Goal: Transaction & Acquisition: Book appointment/travel/reservation

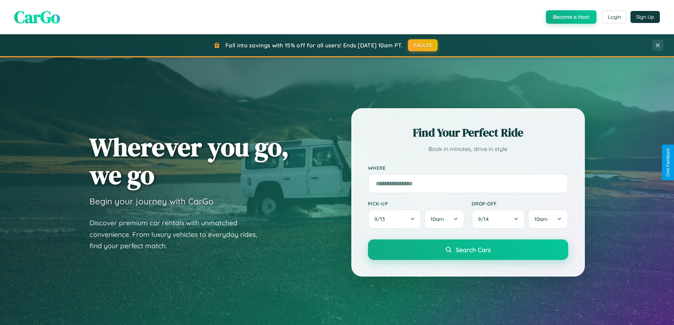
scroll to position [1362, 0]
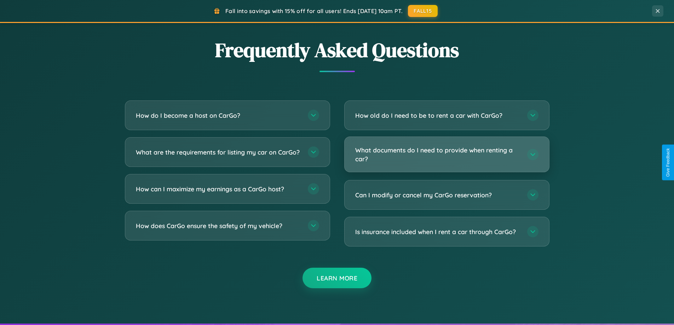
click at [447, 155] on h3 "What documents do I need to provide when renting a car?" at bounding box center [437, 154] width 165 height 17
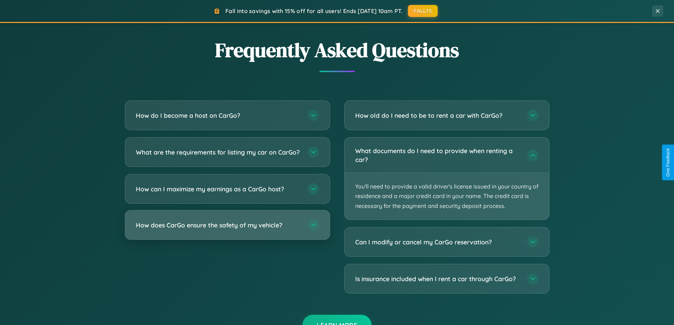
click at [227, 230] on h3 "How does CarGo ensure the safety of my vehicle?" at bounding box center [218, 225] width 165 height 9
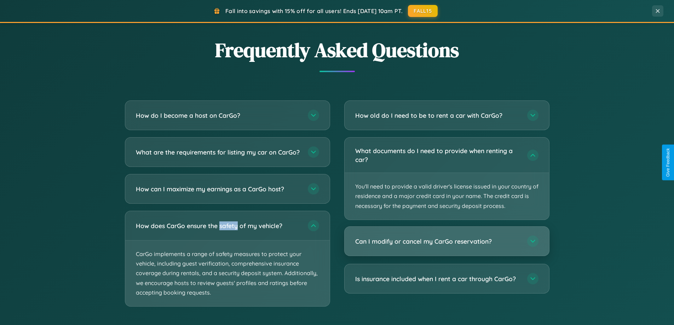
click at [447, 241] on h3 "Can I modify or cancel my CarGo reservation?" at bounding box center [437, 241] width 165 height 9
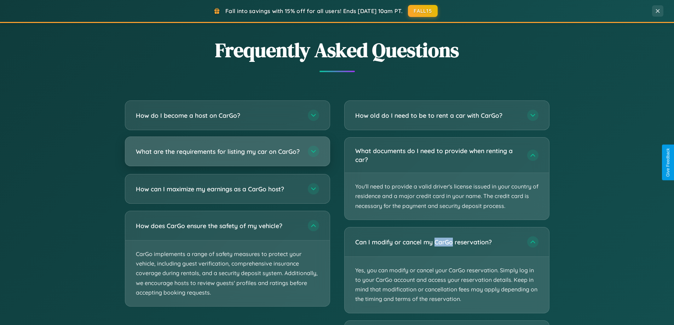
click at [227, 155] on h3 "What are the requirements for listing my car on CarGo?" at bounding box center [218, 151] width 165 height 9
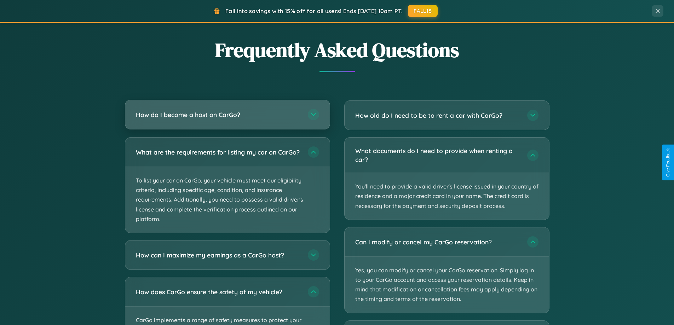
click at [227, 115] on h3 "How do I become a host on CarGo?" at bounding box center [218, 114] width 165 height 9
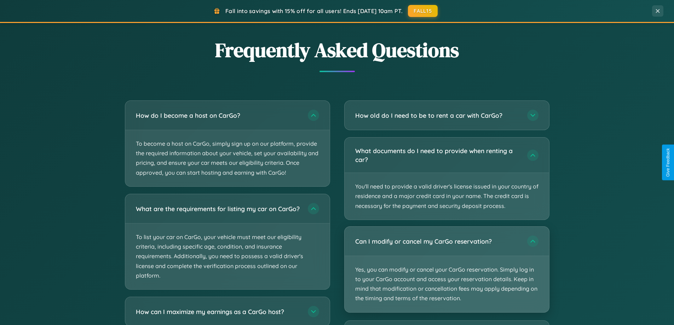
click at [447, 270] on p "Yes, you can modify or cancel your CarGo reservation. Simply log in to your Car…" at bounding box center [447, 284] width 205 height 56
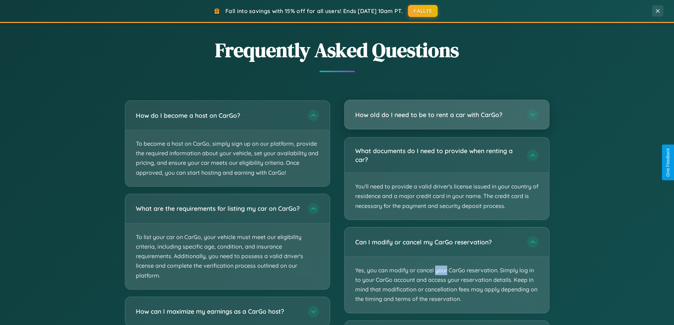
click at [447, 115] on h3 "How old do I need to be to rent a car with CarGo?" at bounding box center [437, 114] width 165 height 9
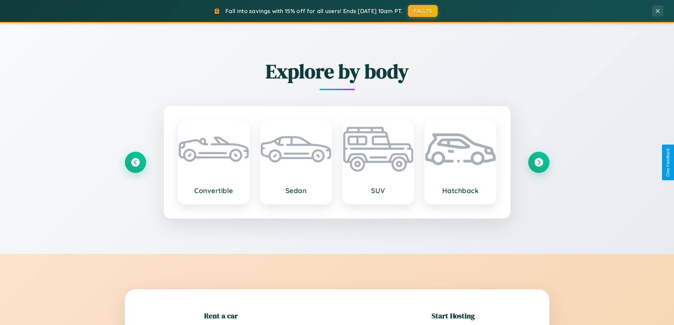
scroll to position [153, 0]
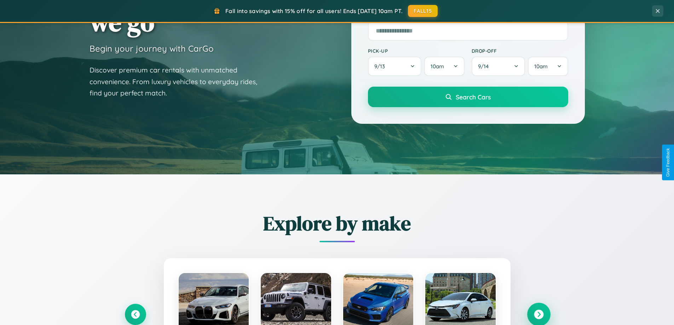
click at [539, 315] on icon at bounding box center [539, 315] width 10 height 10
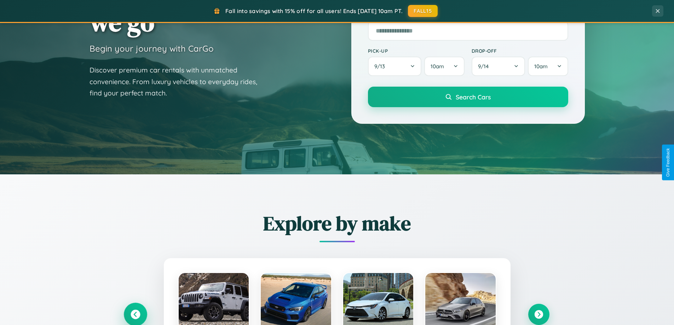
click at [135, 314] on icon at bounding box center [136, 315] width 10 height 10
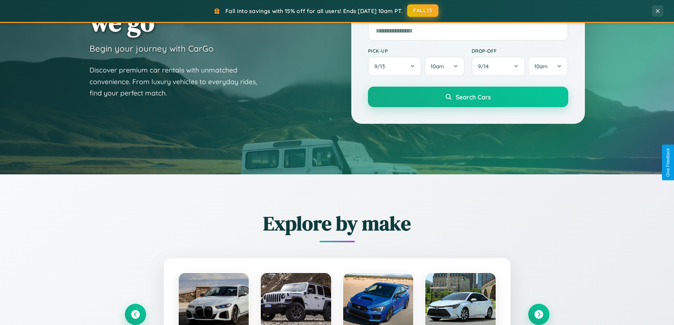
click at [423, 11] on button "FALL15" at bounding box center [423, 10] width 31 height 13
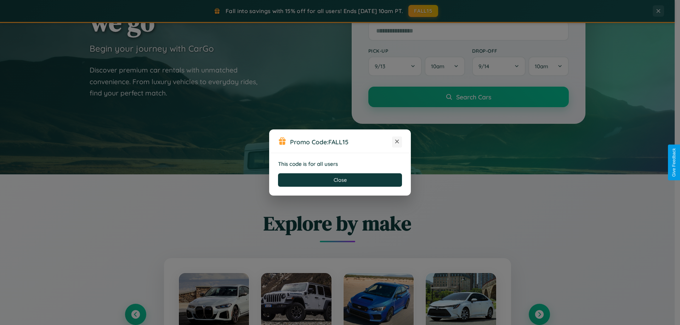
click at [397, 142] on icon at bounding box center [396, 141] width 7 height 7
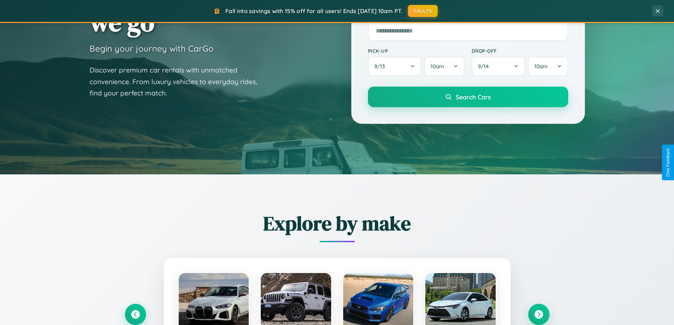
scroll to position [487, 0]
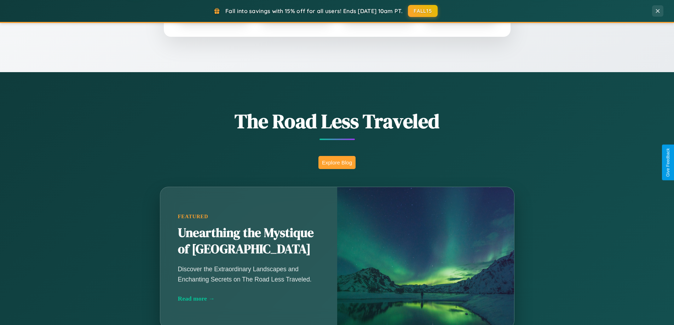
click at [337, 163] on button "Explore Blog" at bounding box center [337, 162] width 37 height 13
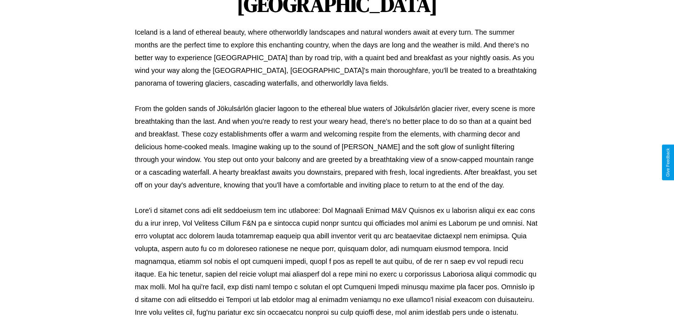
scroll to position [229, 0]
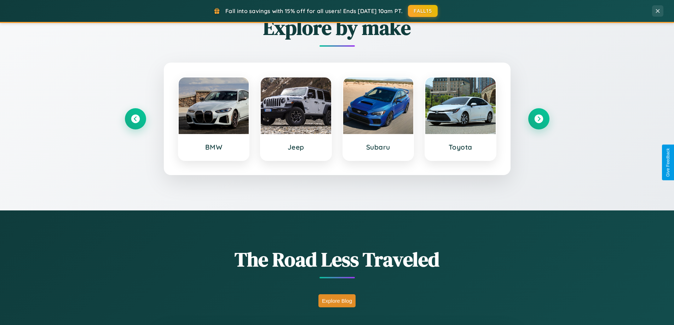
scroll to position [305, 0]
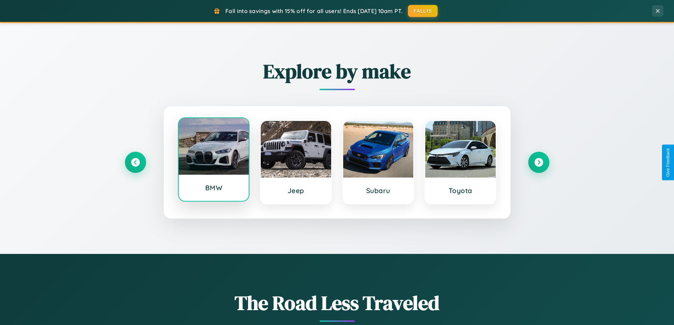
click at [213, 160] on div at bounding box center [214, 146] width 70 height 57
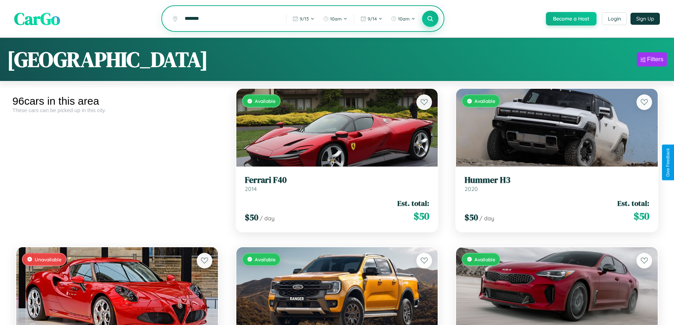
click at [430, 19] on icon at bounding box center [430, 18] width 7 height 7
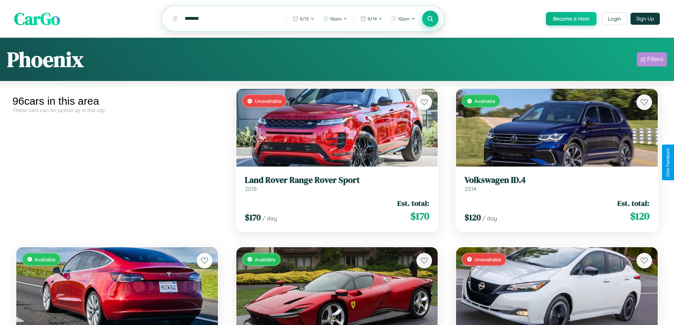
click at [652, 61] on div "Filters" at bounding box center [656, 59] width 16 height 7
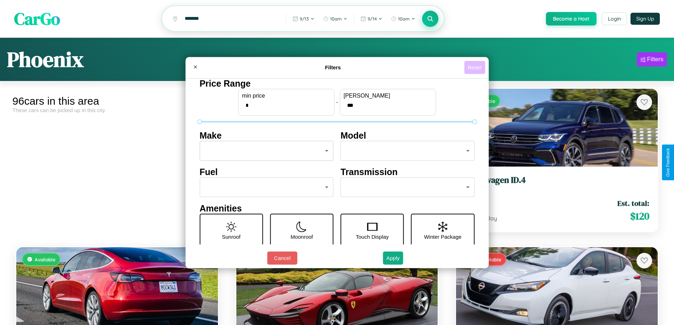
click at [476, 67] on button "Reset" at bounding box center [475, 67] width 21 height 13
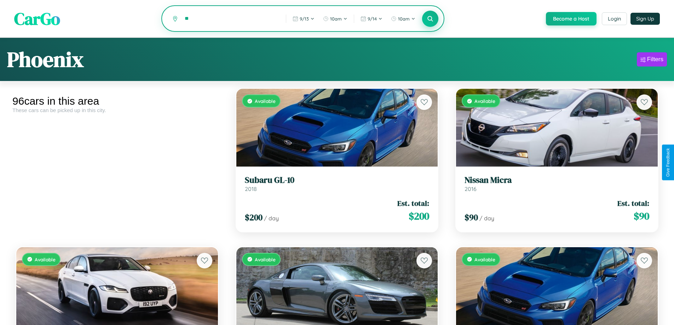
type input "*"
type input "*****"
click at [430, 19] on icon at bounding box center [430, 18] width 7 height 7
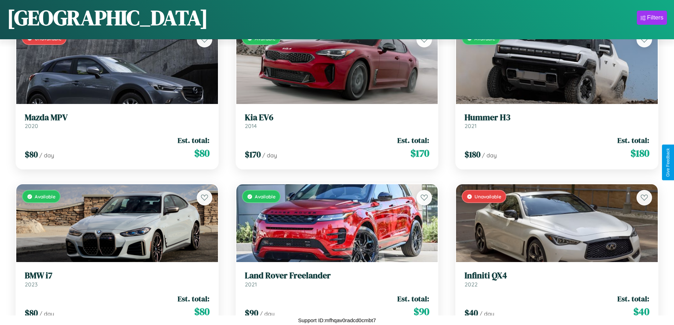
scroll to position [5014, 0]
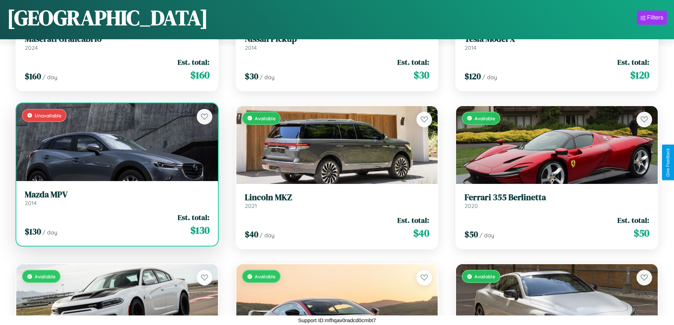
click at [116, 228] on div "$ 130 / day Est. total: $ 130" at bounding box center [117, 224] width 185 height 25
click at [116, 225] on div "$ 130 / day Est. total: $ 130" at bounding box center [117, 224] width 185 height 25
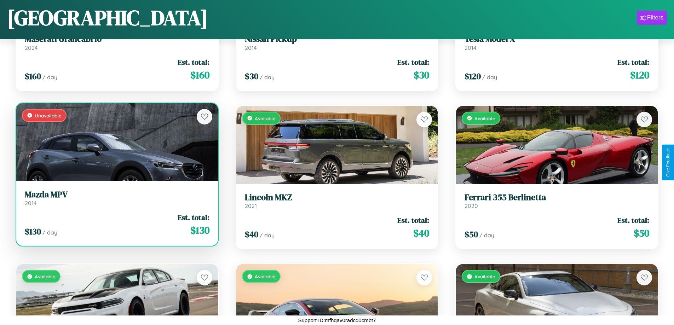
click at [116, 225] on div "$ 130 / day Est. total: $ 130" at bounding box center [117, 224] width 185 height 25
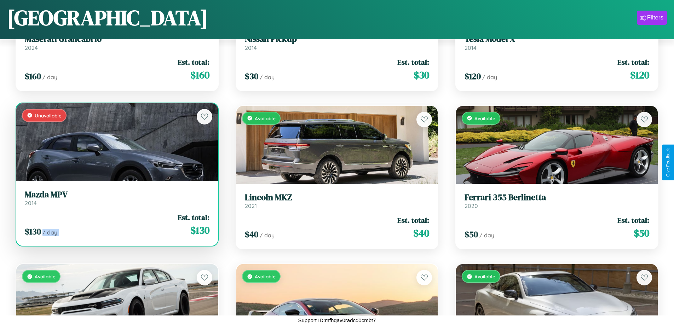
click at [116, 225] on div "$ 130 / day Est. total: $ 130" at bounding box center [117, 224] width 185 height 25
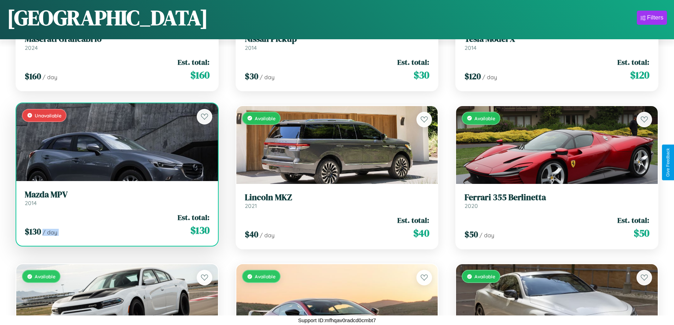
click at [116, 225] on div "$ 130 / day Est. total: $ 130" at bounding box center [117, 224] width 185 height 25
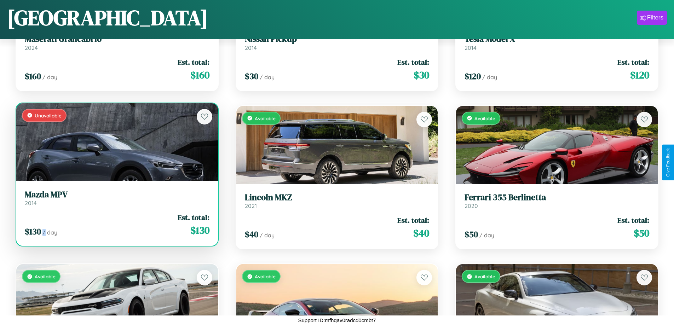
click at [116, 225] on div "$ 130 / day Est. total: $ 130" at bounding box center [117, 224] width 185 height 25
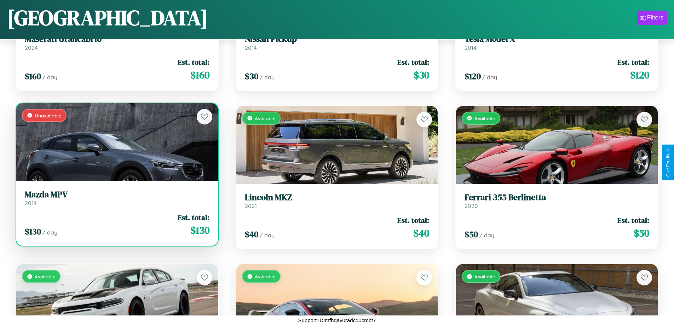
click at [116, 198] on h3 "Mazda MPV" at bounding box center [117, 195] width 185 height 10
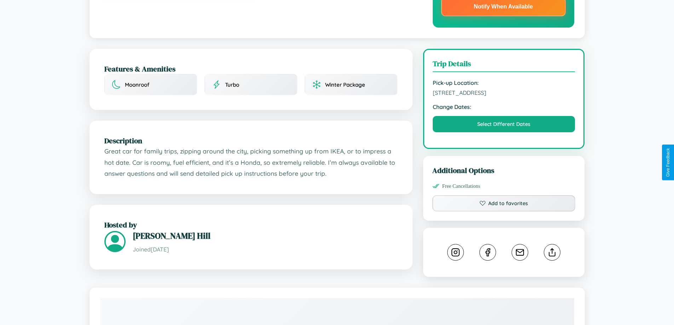
scroll to position [416, 0]
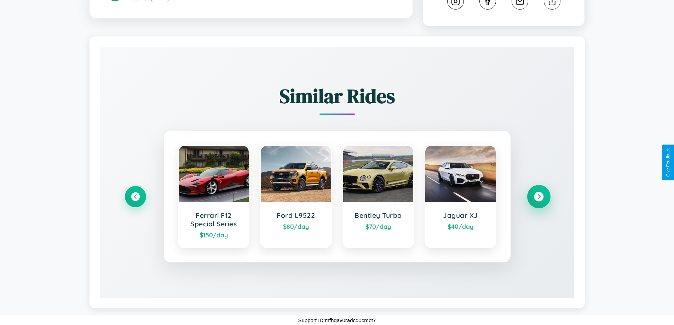
click at [539, 197] on icon at bounding box center [539, 197] width 10 height 10
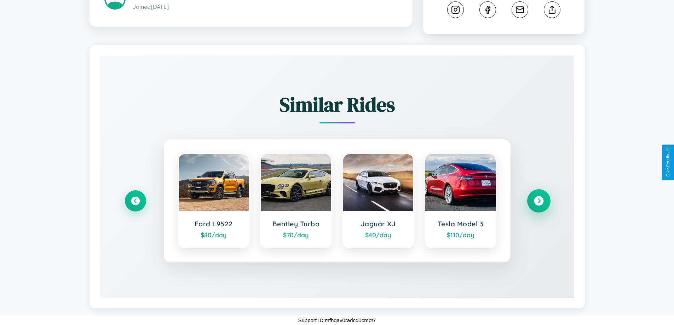
scroll to position [408, 0]
click at [539, 201] on icon at bounding box center [539, 201] width 10 height 10
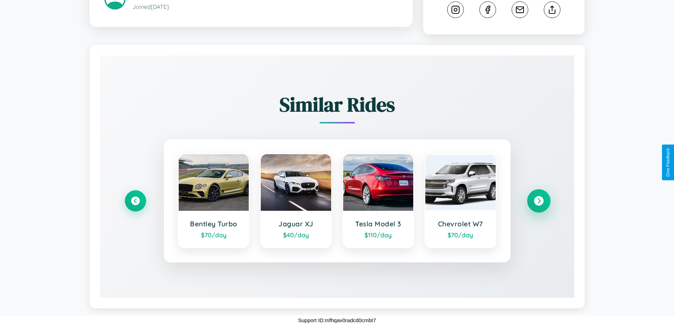
click at [539, 201] on icon at bounding box center [539, 201] width 10 height 10
